Goal: Task Accomplishment & Management: Use online tool/utility

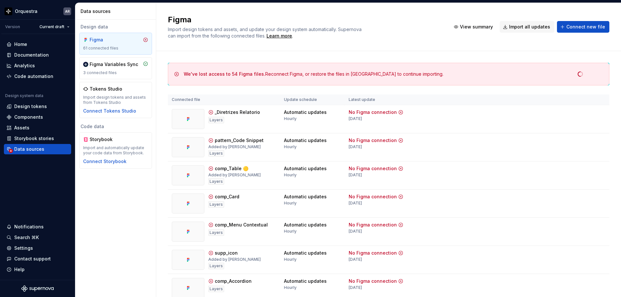
click at [501, 15] on div "Figma Import design tokens and assets, and update your design system automatica…" at bounding box center [389, 27] width 442 height 25
click at [562, 46] on div "Figma Import design tokens and assets, and update your design system automatica…" at bounding box center [388, 27] width 465 height 48
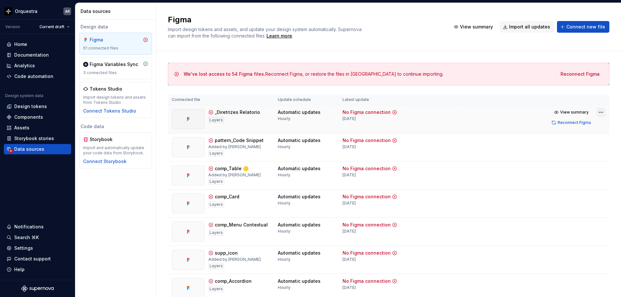
click at [603, 112] on html "Orquestra AR Version Current draft Home Documentation Analytics Code automation…" at bounding box center [310, 148] width 621 height 297
click at [613, 109] on html "Orquestra AR Version Current draft Home Documentation Analytics Code automation…" at bounding box center [310, 148] width 621 height 297
click at [588, 26] on span "Connect new file" at bounding box center [585, 27] width 39 height 6
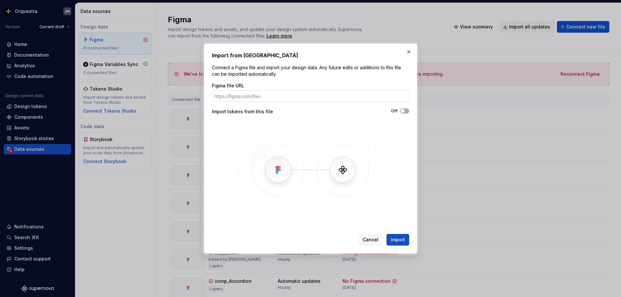
click at [267, 96] on input "Figma file URL" at bounding box center [310, 96] width 197 height 12
drag, startPoint x: 267, startPoint y: 96, endPoint x: 187, endPoint y: 96, distance: 79.6
click at [187, 96] on div "Import from Figma Connect a Figma file and import your design data. Any future …" at bounding box center [310, 148] width 621 height 297
type input "https://www.figma.com/design/1BeMHdGL2Dcag9yvdIWa6V/comp_Select?node-id=1-3&t=M…"
click at [395, 242] on span "Import" at bounding box center [398, 239] width 14 height 6
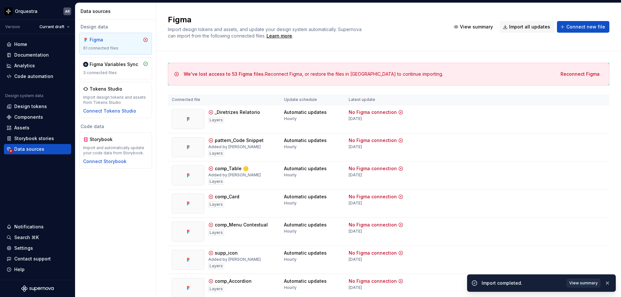
click at [577, 282] on span "View summary" at bounding box center [583, 282] width 28 height 5
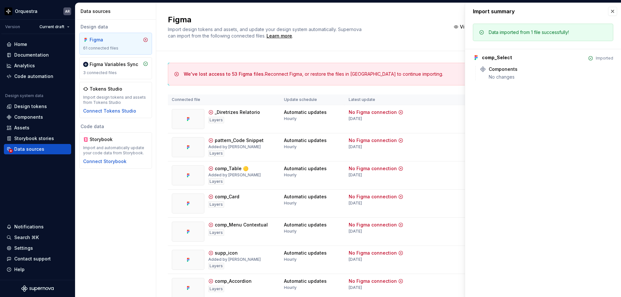
click at [618, 10] on div "Import summary" at bounding box center [543, 11] width 156 height 17
click at [613, 10] on button "button" at bounding box center [612, 11] width 9 height 9
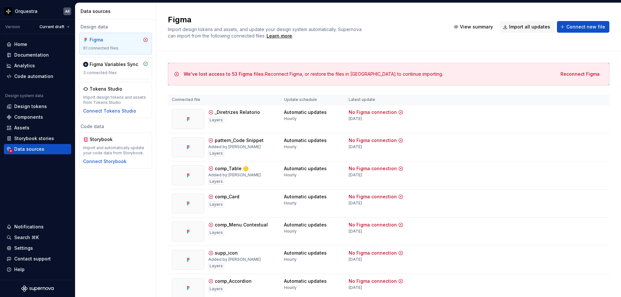
click at [415, 48] on div "Figma Import design tokens and assets, and update your design system automatica…" at bounding box center [388, 27] width 465 height 48
click at [580, 74] on span "Reconnect Figma" at bounding box center [580, 74] width 39 height 6
